Goal: Information Seeking & Learning: Learn about a topic

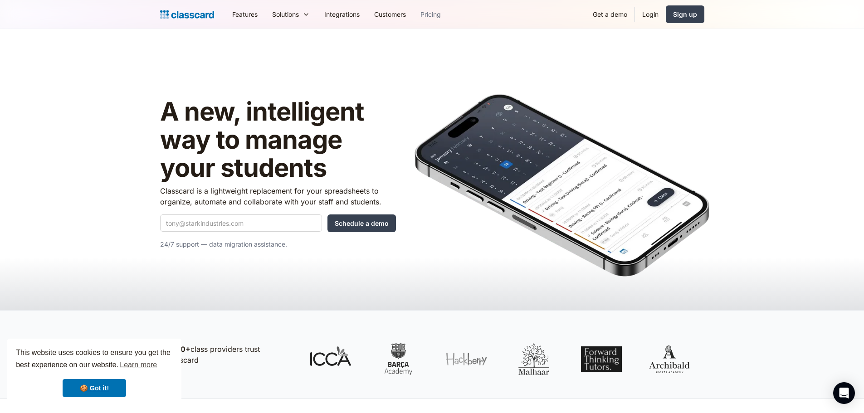
click at [434, 15] on link "Pricing" at bounding box center [430, 14] width 35 height 20
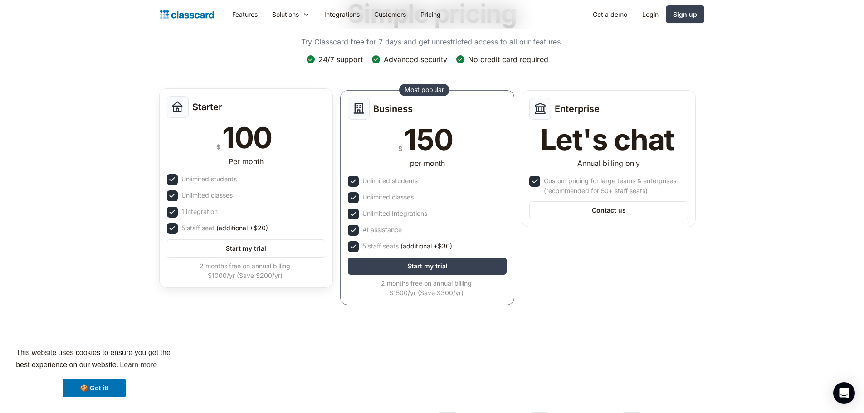
scroll to position [45, 0]
